Goal: Task Accomplishment & Management: Manage account settings

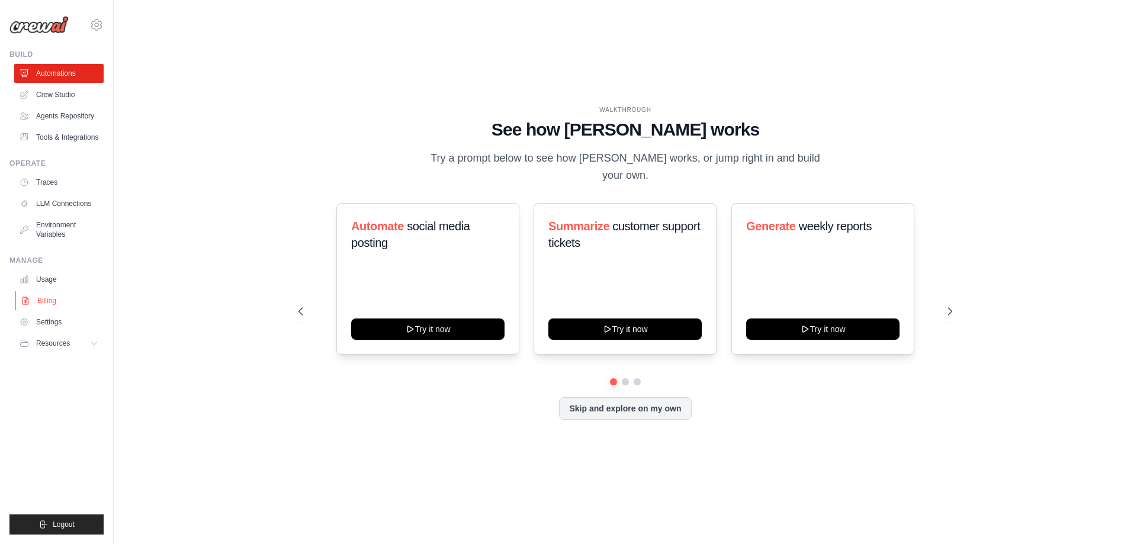
click at [44, 306] on link "Billing" at bounding box center [59, 300] width 89 height 19
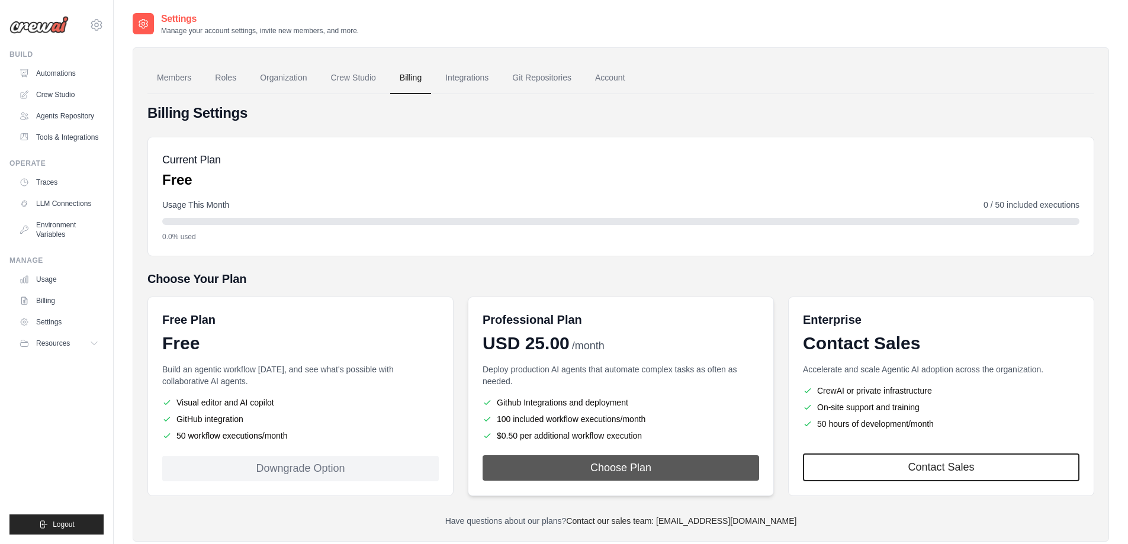
click at [589, 463] on button "Choose Plan" at bounding box center [621, 467] width 277 height 25
